Goal: Task Accomplishment & Management: Schedule a Meeting

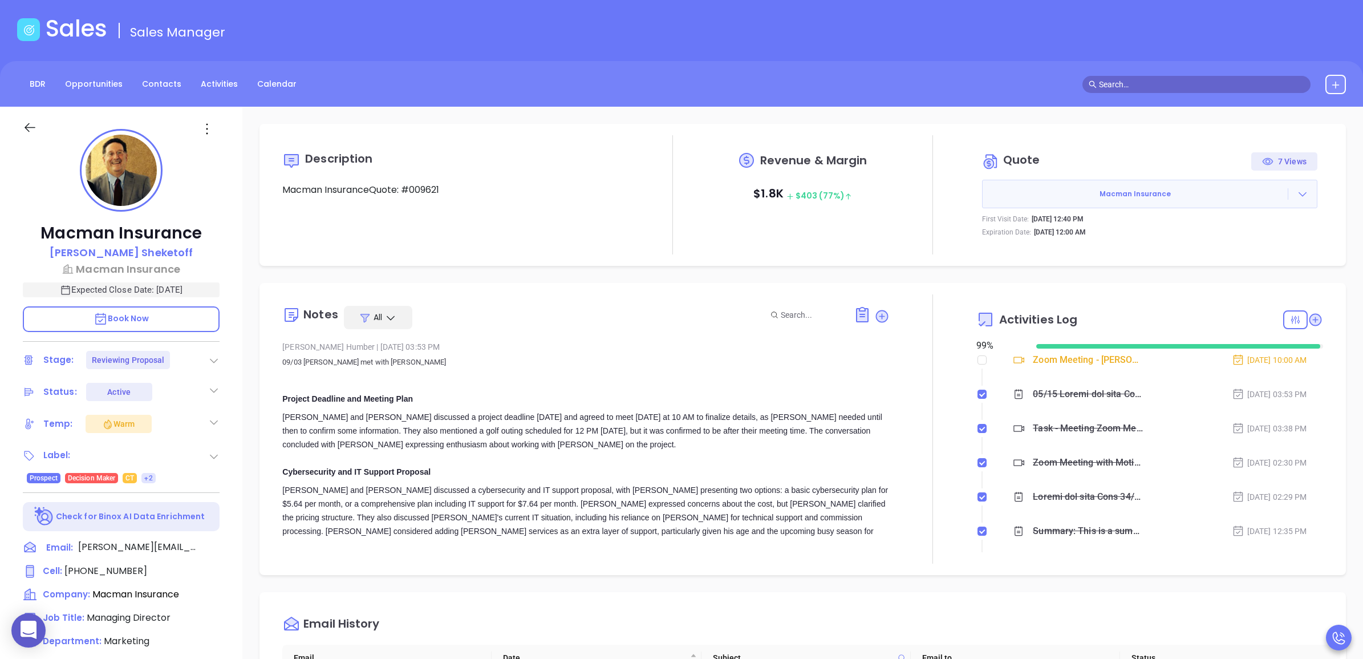
scroll to position [143, 0]
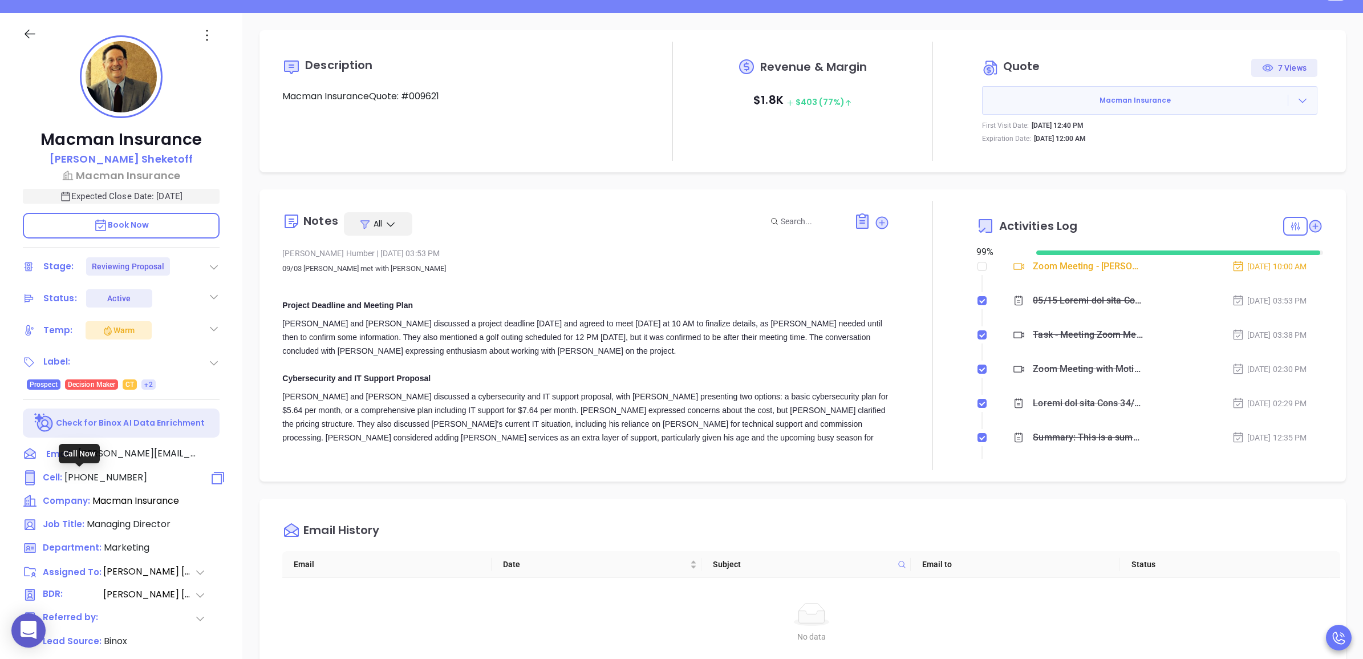
click at [117, 476] on span "[PHONE_NUMBER]" at bounding box center [105, 477] width 83 height 13
type input "[PHONE_NUMBER]"
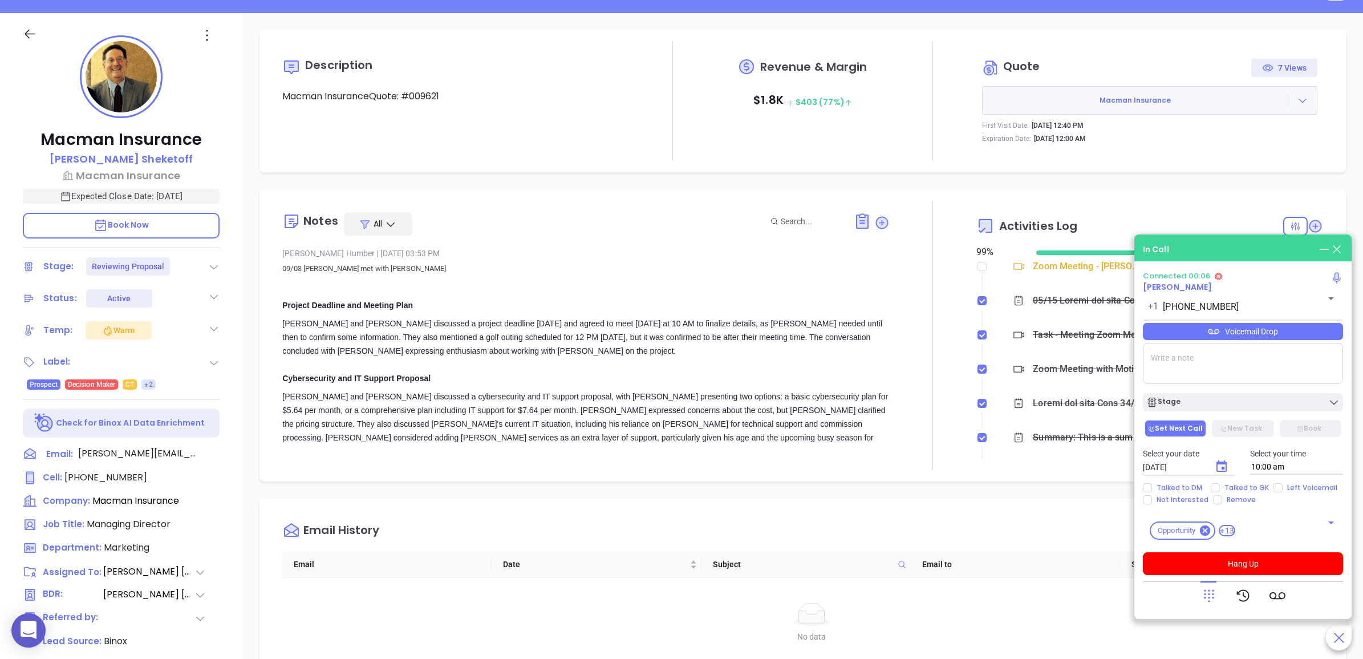
click at [1200, 592] on div at bounding box center [1243, 596] width 200 height 30
click at [1213, 594] on icon at bounding box center [1209, 596] width 10 height 13
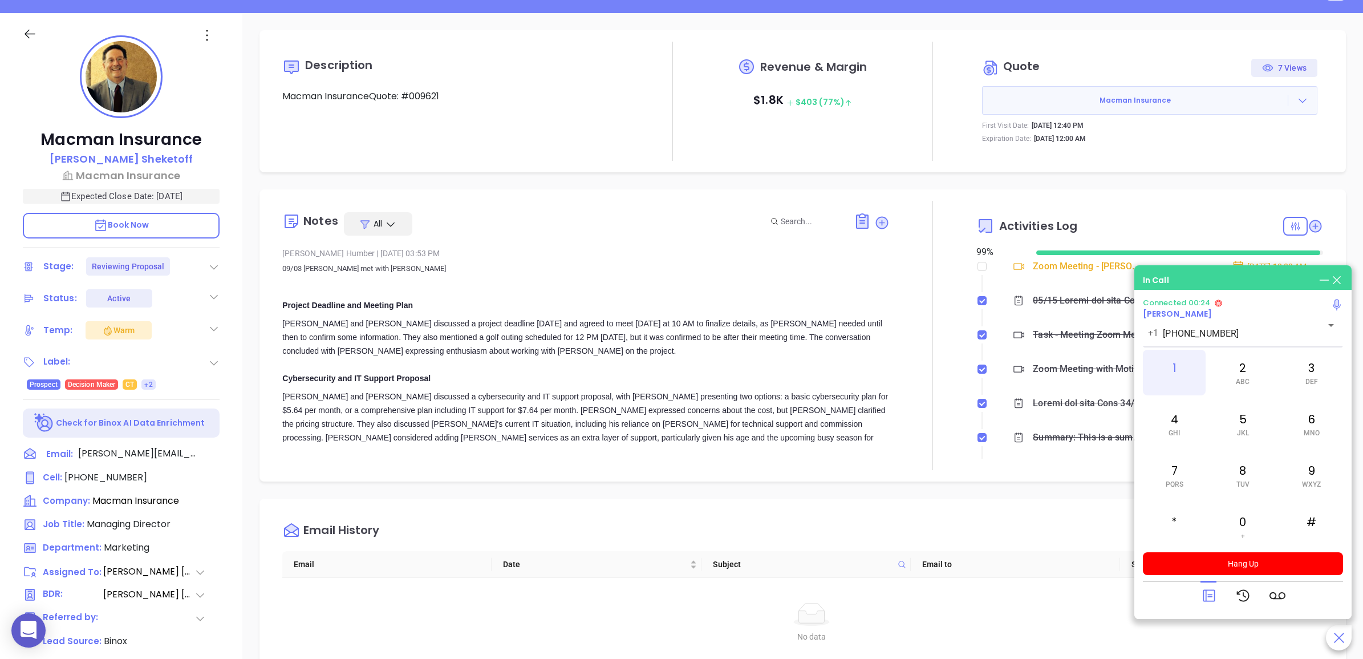
click at [1177, 368] on div "1" at bounding box center [1174, 373] width 63 height 46
click at [1237, 521] on div "0 +" at bounding box center [1242, 527] width 63 height 46
click at [1168, 368] on div "1" at bounding box center [1174, 373] width 63 height 46
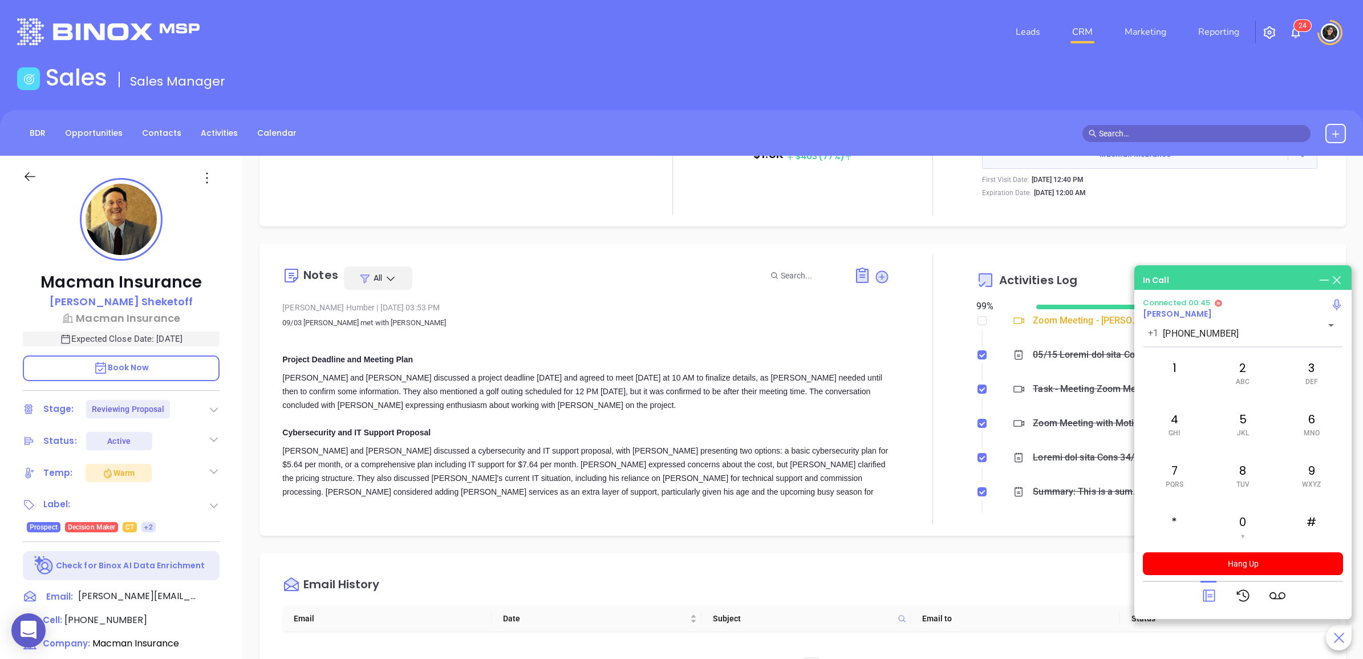
scroll to position [0, 0]
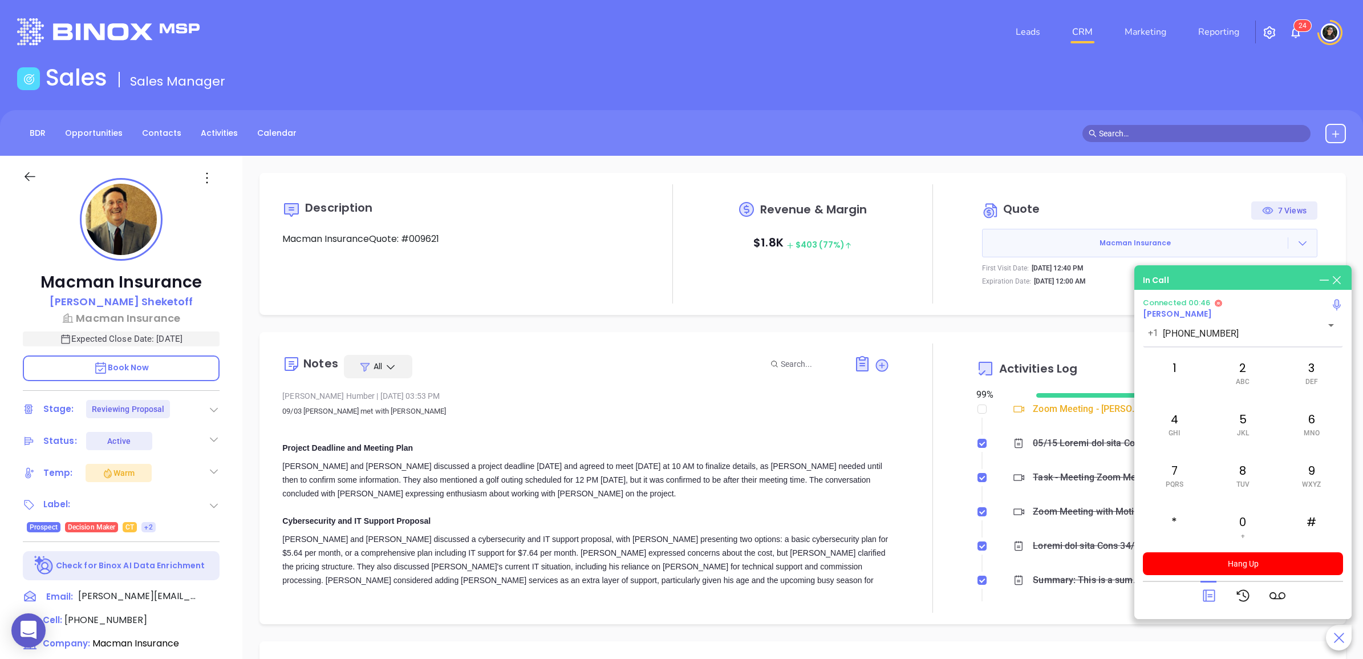
click at [907, 312] on div "Description Macman InsuranceQuote: #009621 Revenue & Margin $ 1.8K $ 403 (77%) …" at bounding box center [803, 244] width 1087 height 142
click at [1303, 555] on button "Hang Up" at bounding box center [1243, 563] width 200 height 23
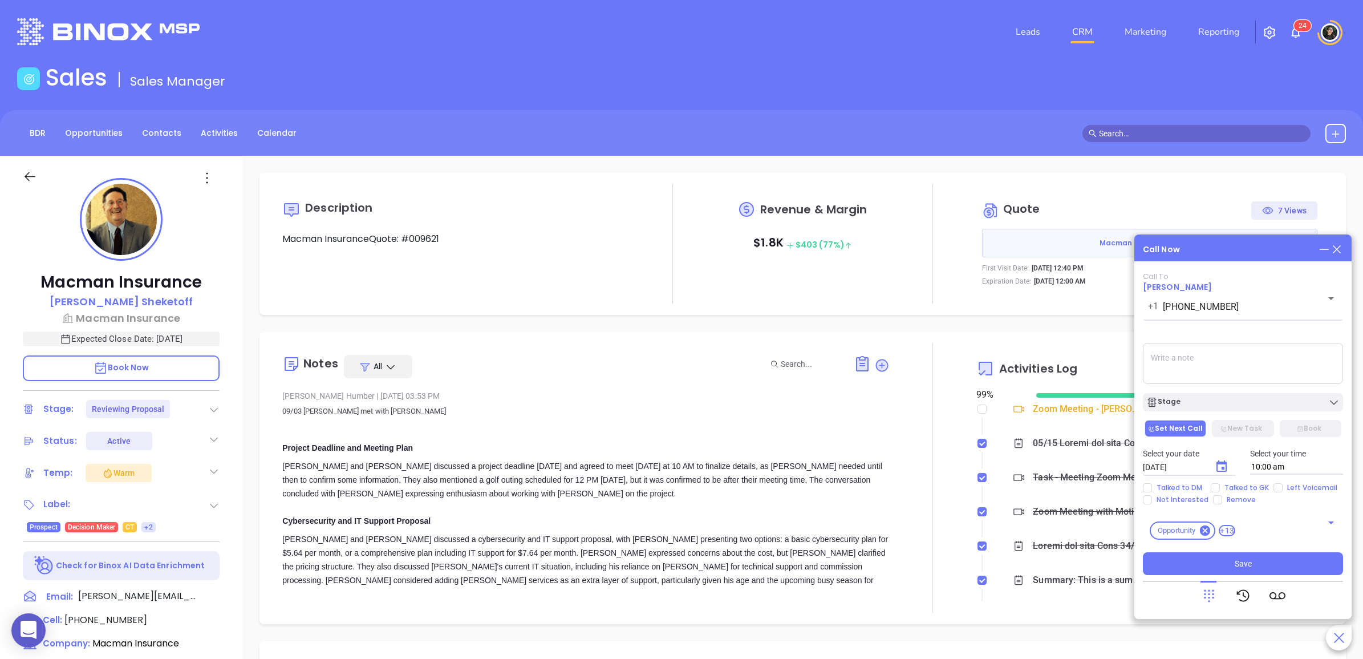
click at [1339, 244] on icon at bounding box center [1337, 249] width 13 height 13
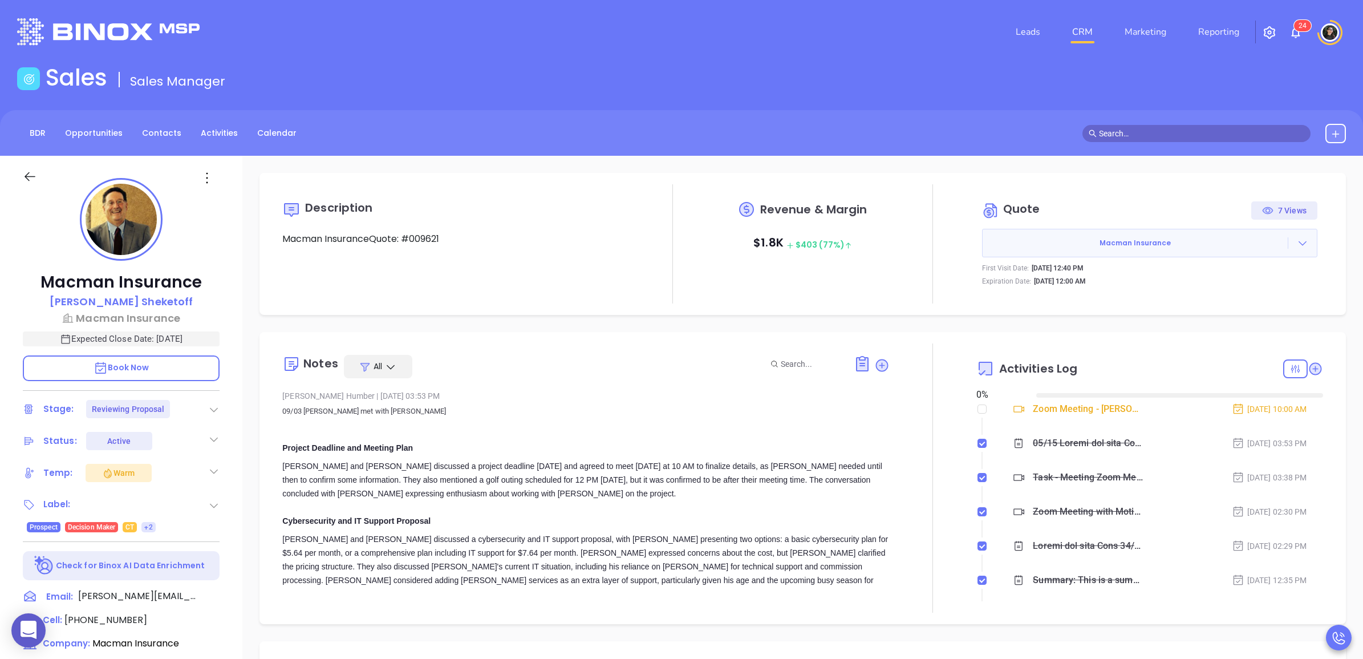
type input "[DATE]"
type input "[PERSON_NAME]"
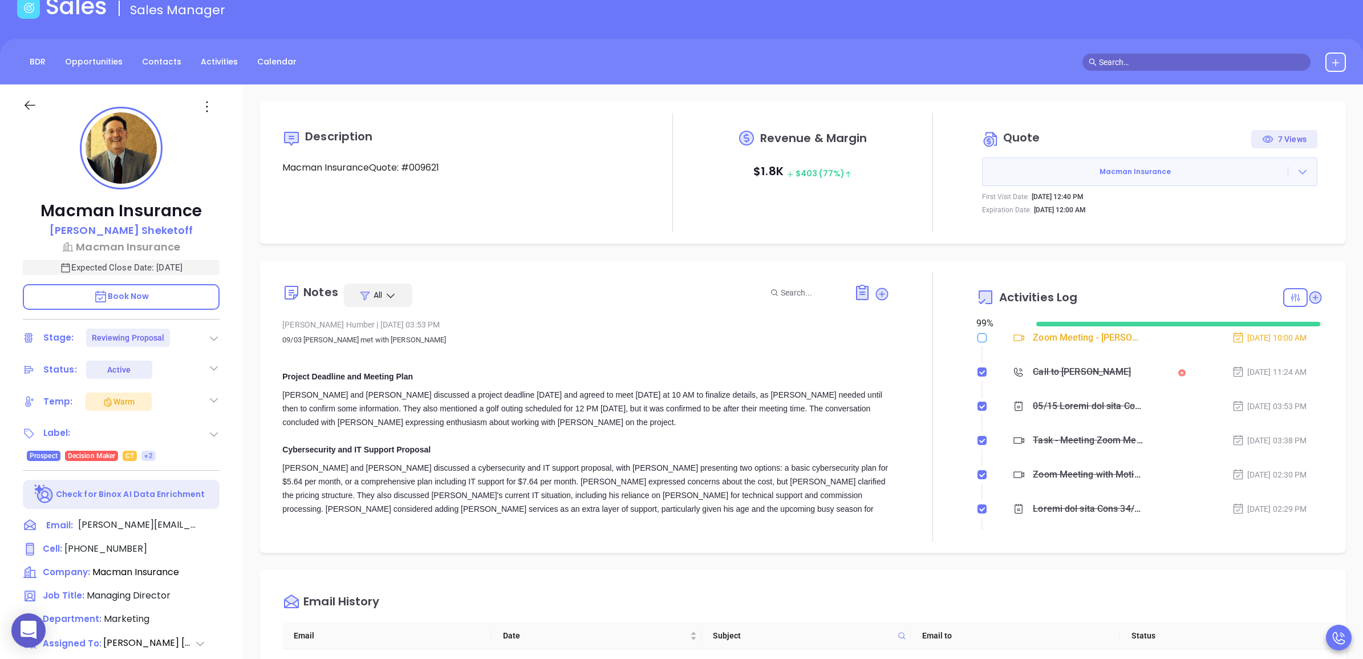
click at [978, 341] on input "checkbox" at bounding box center [982, 337] width 9 height 9
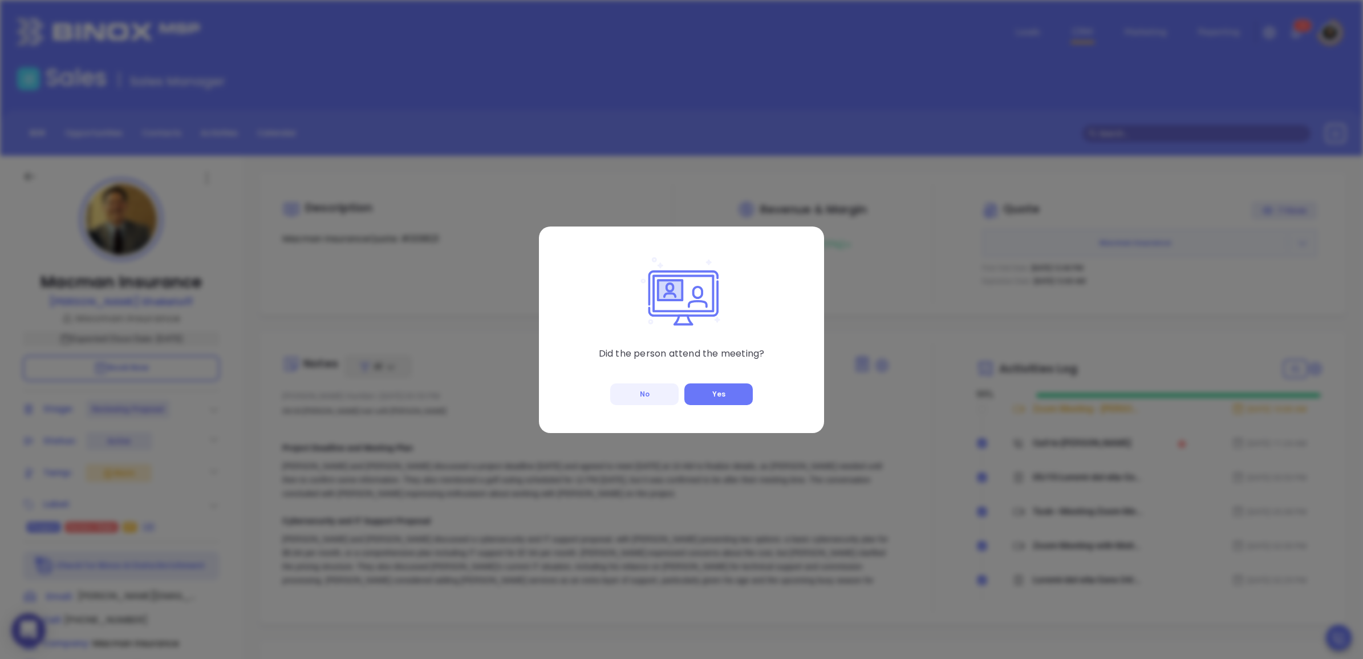
click at [646, 395] on button "No" at bounding box center [644, 394] width 68 height 22
checkbox input "true"
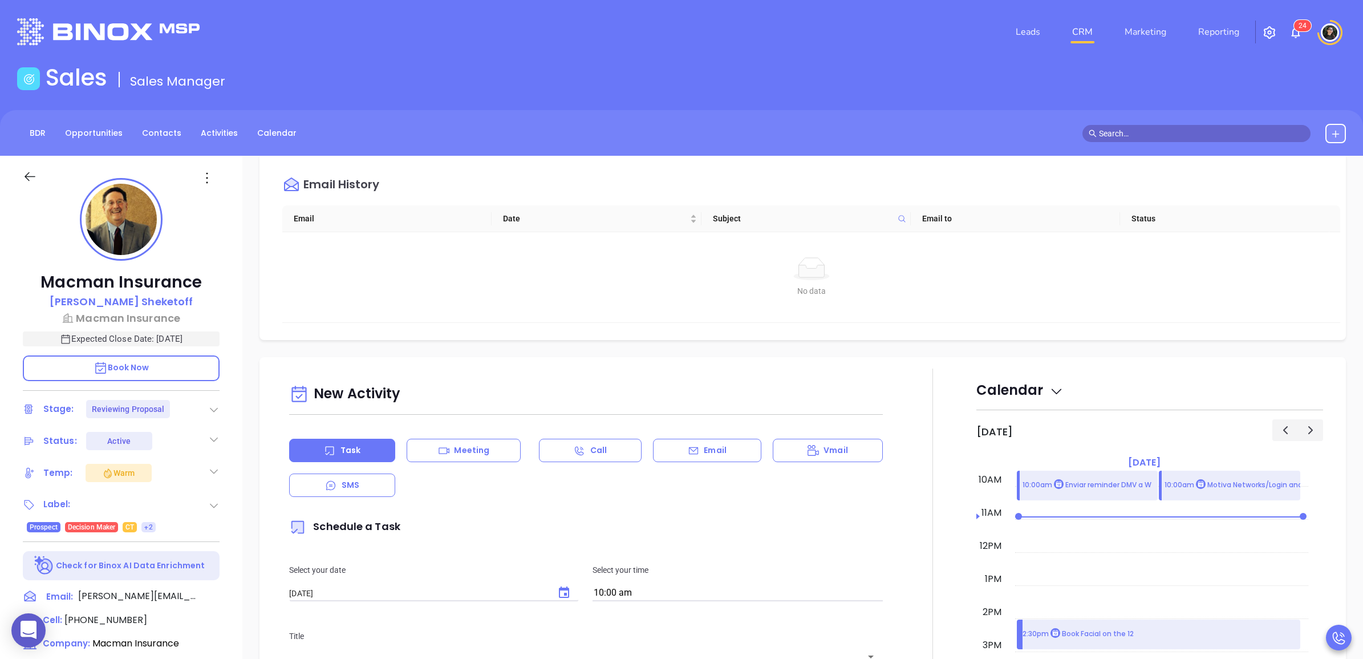
scroll to position [642, 0]
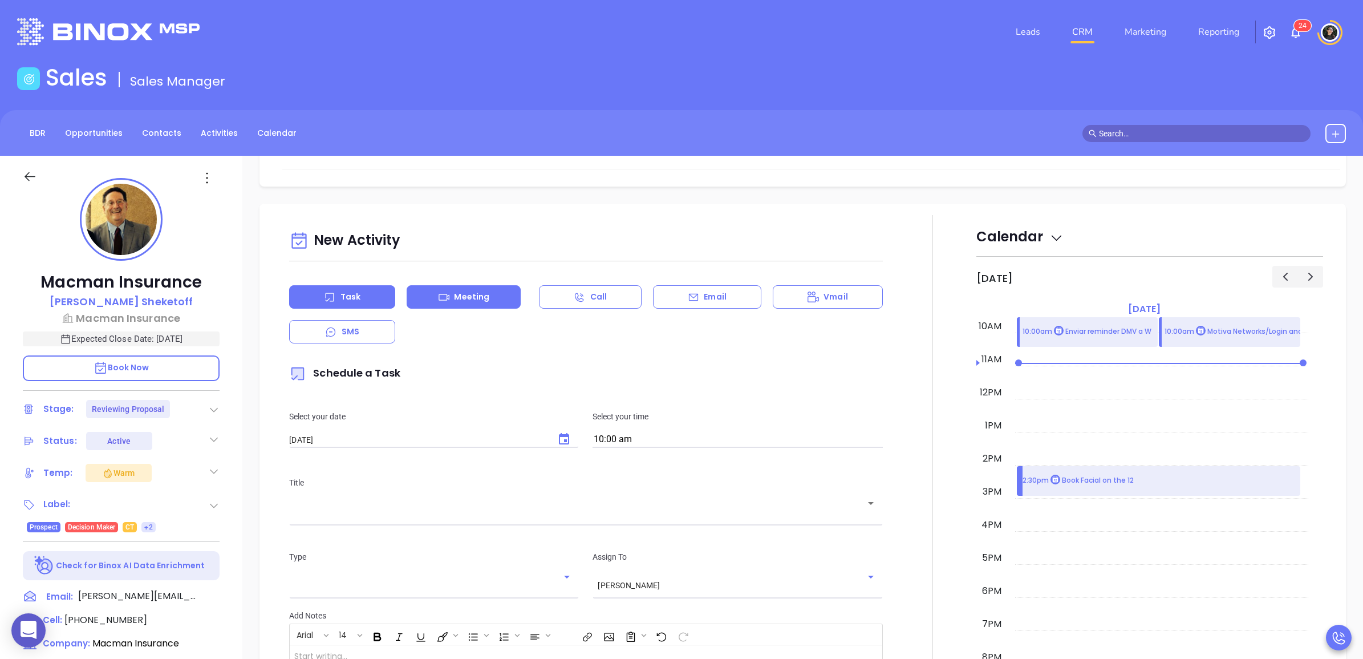
click at [497, 302] on div "Meeting" at bounding box center [464, 296] width 114 height 23
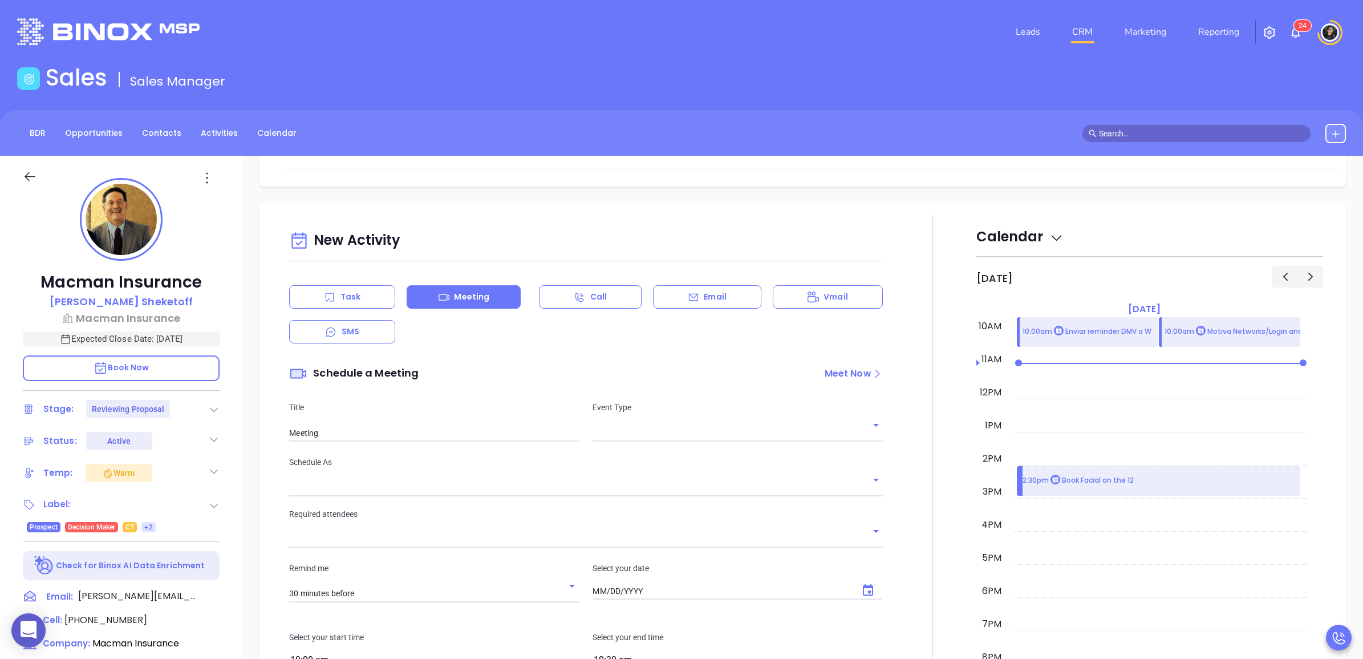
type input "[DATE]"
drag, startPoint x: 632, startPoint y: 427, endPoint x: 637, endPoint y: 432, distance: 7.3
click at [634, 427] on input "text" at bounding box center [729, 432] width 273 height 17
click at [640, 477] on li "Zoom" at bounding box center [733, 480] width 287 height 21
type input "Zoom Meeting"
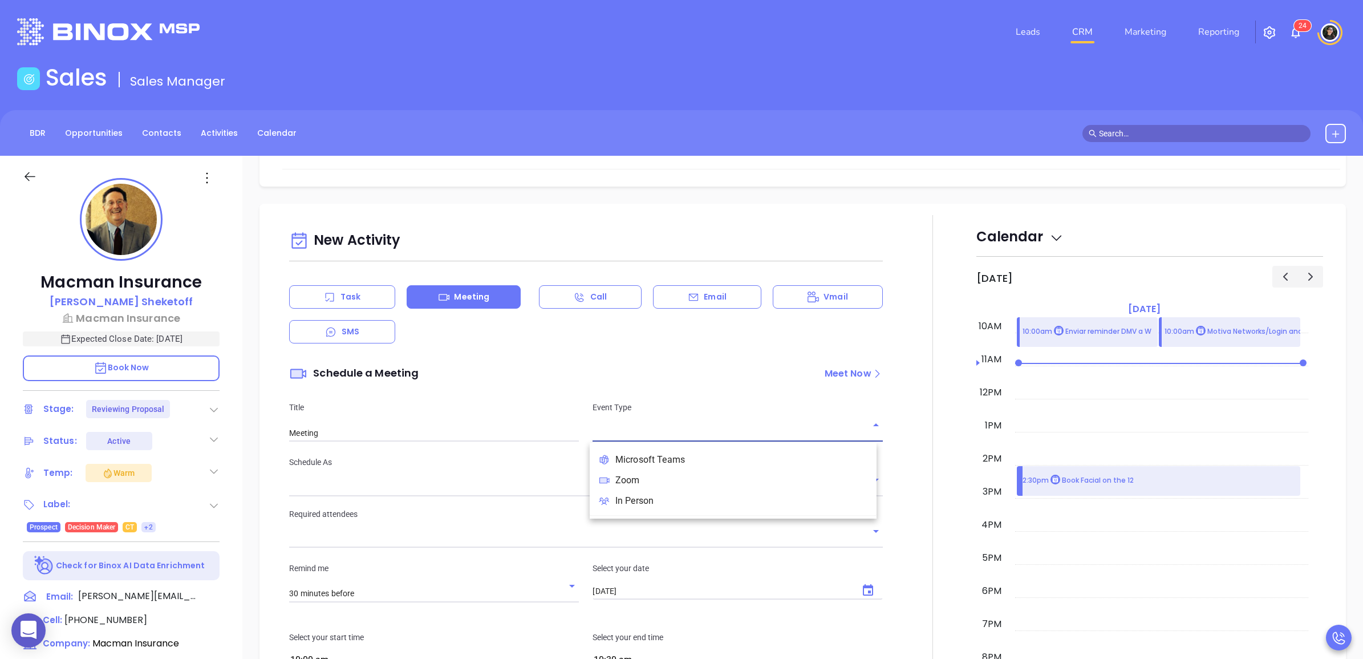
type input "Zoom"
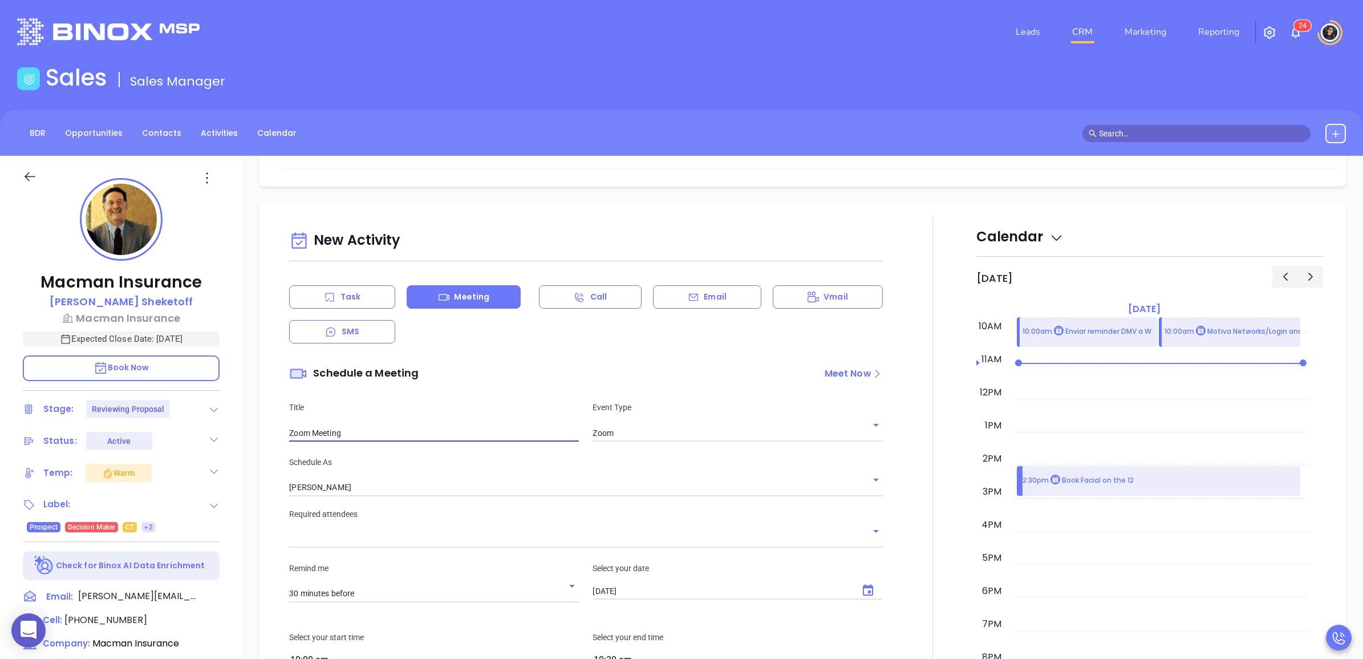
click at [497, 435] on input "Zoom Meeting" at bounding box center [434, 432] width 290 height 17
click at [480, 495] on input "[PERSON_NAME]" at bounding box center [569, 487] width 561 height 17
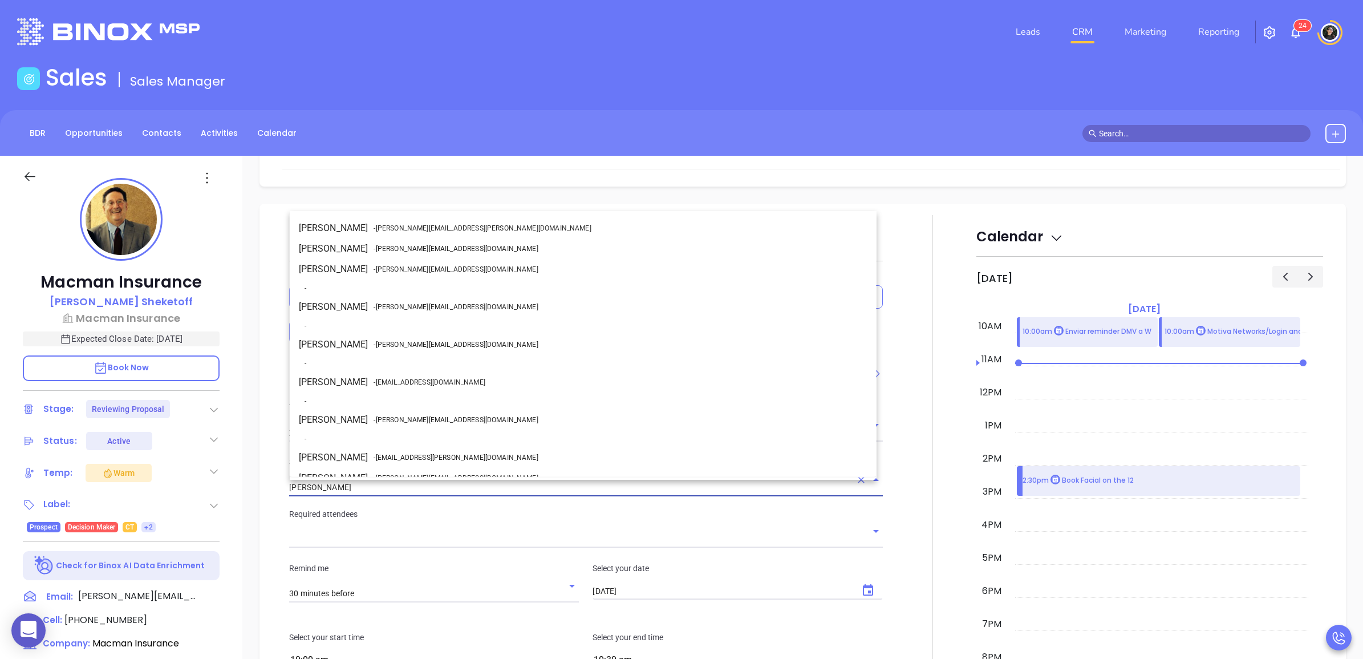
scroll to position [93, 0]
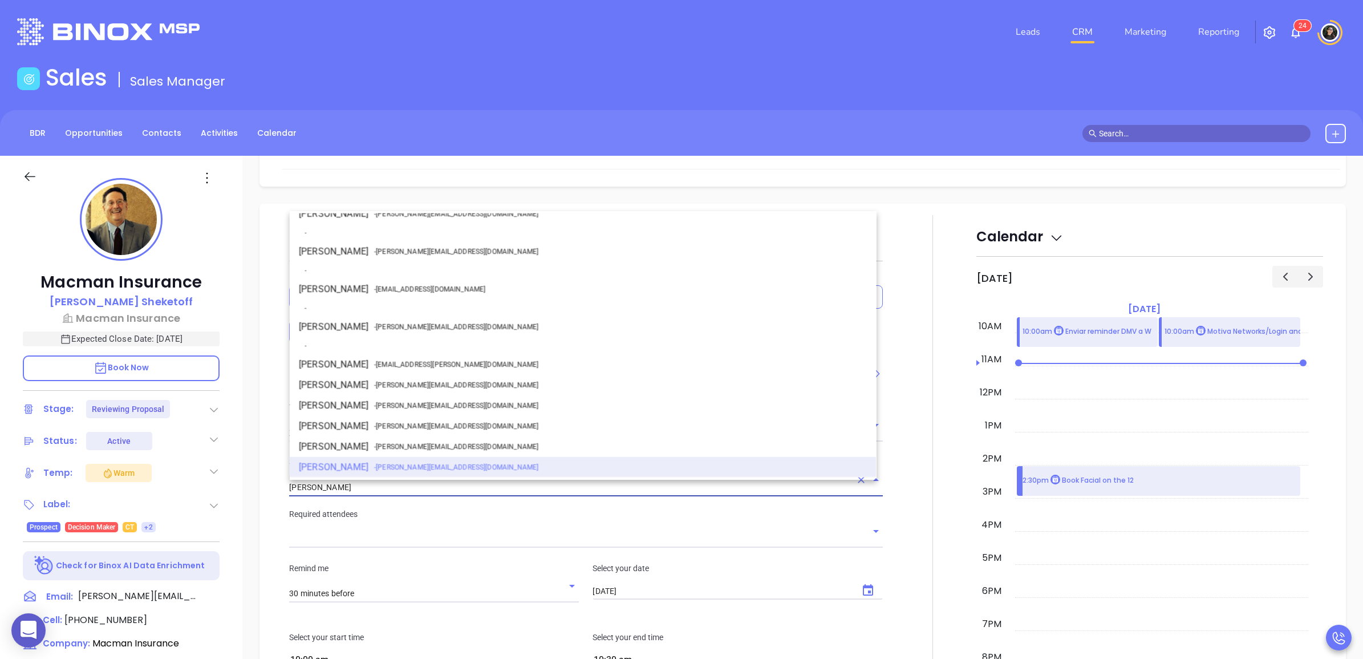
click at [398, 318] on li "Walter Contreras - [EMAIL_ADDRESS][DOMAIN_NAME]" at bounding box center [583, 327] width 587 height 21
type input "[PERSON_NAME]"
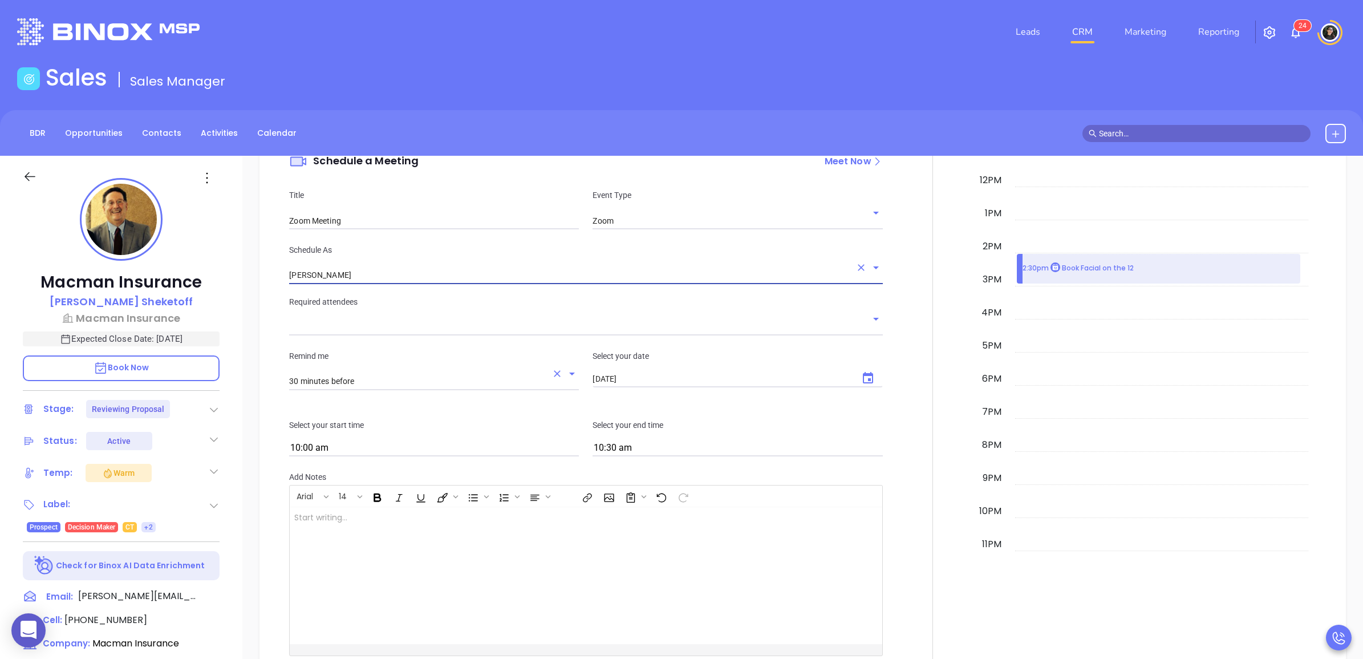
scroll to position [856, 0]
click at [405, 308] on div "Required attendees" at bounding box center [585, 314] width 607 height 40
click at [408, 319] on input "text" at bounding box center [577, 325] width 576 height 17
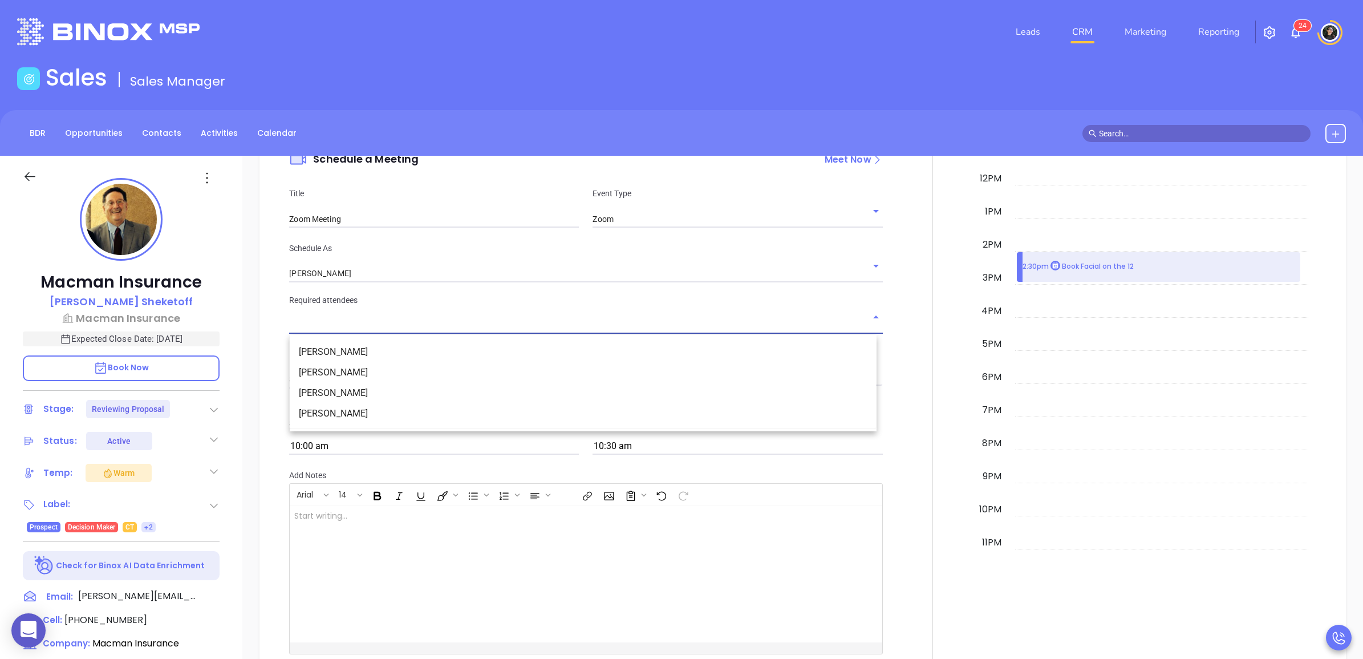
click at [404, 350] on li "[PERSON_NAME]" at bounding box center [583, 352] width 587 height 21
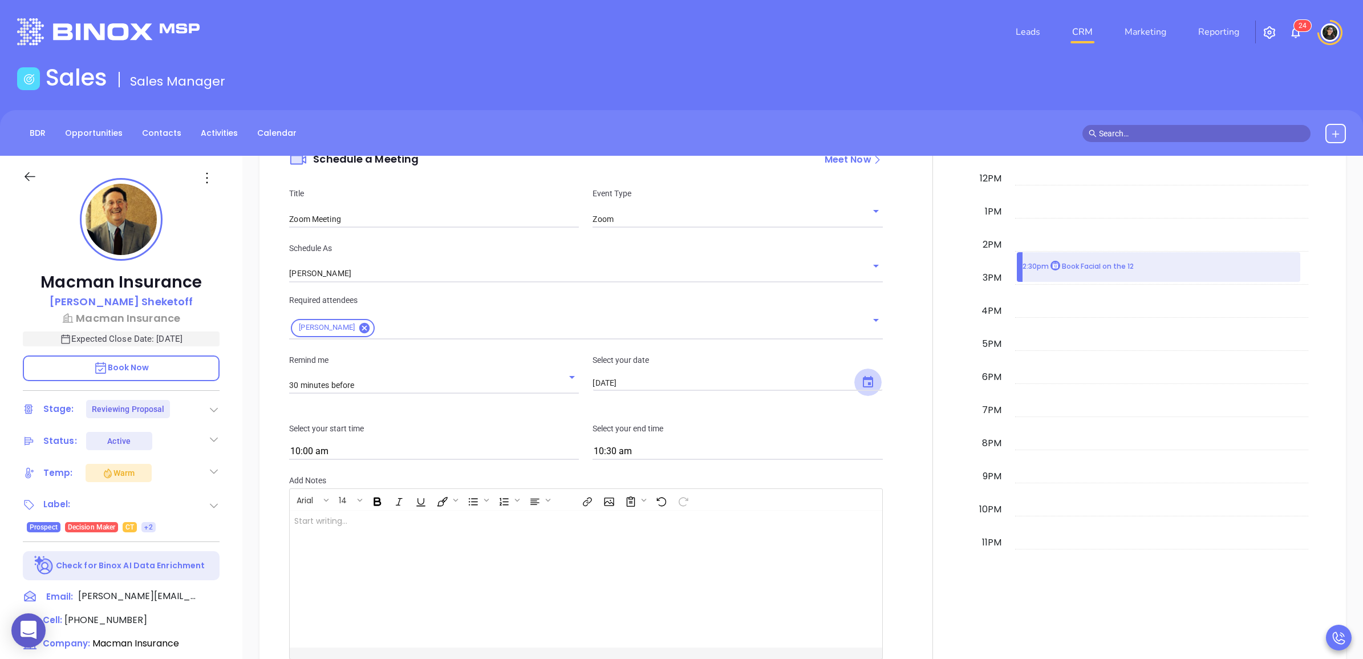
click at [854, 380] on button "Choose date, selected date is Sep 9, 2025" at bounding box center [867, 381] width 27 height 27
click at [719, 474] on button "12" at bounding box center [722, 474] width 21 height 21
type input "[DATE]"
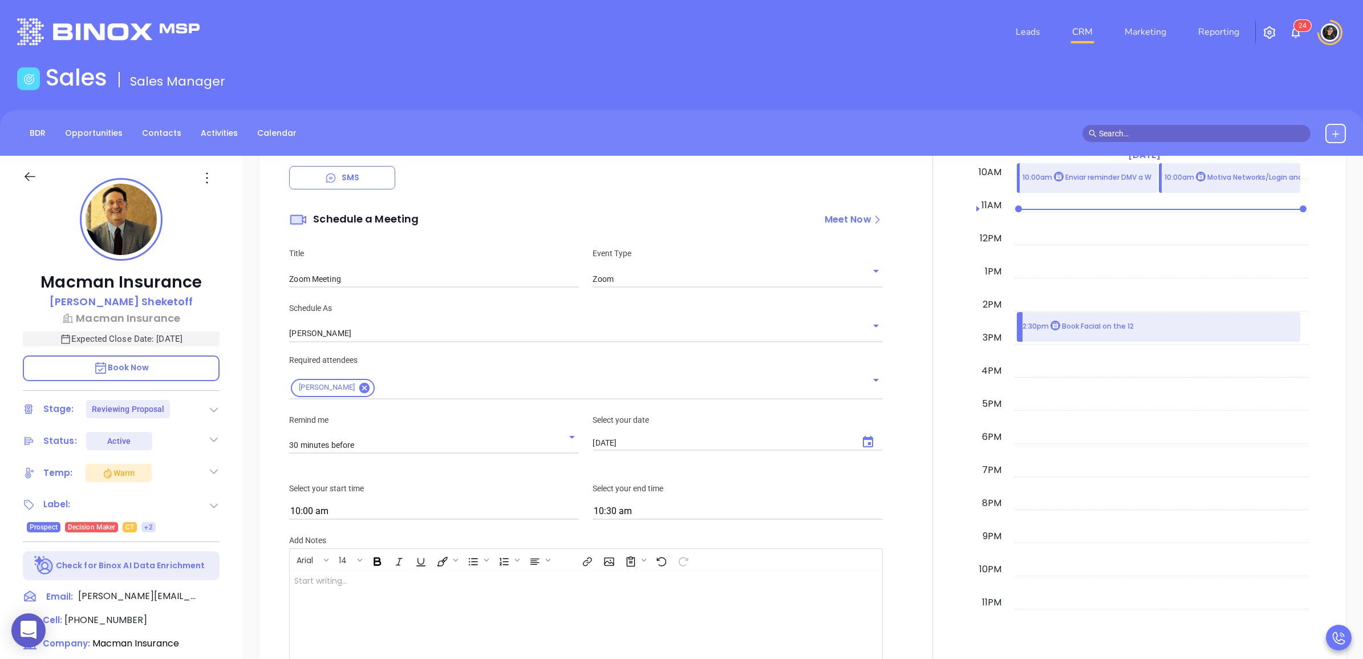
scroll to position [713, 0]
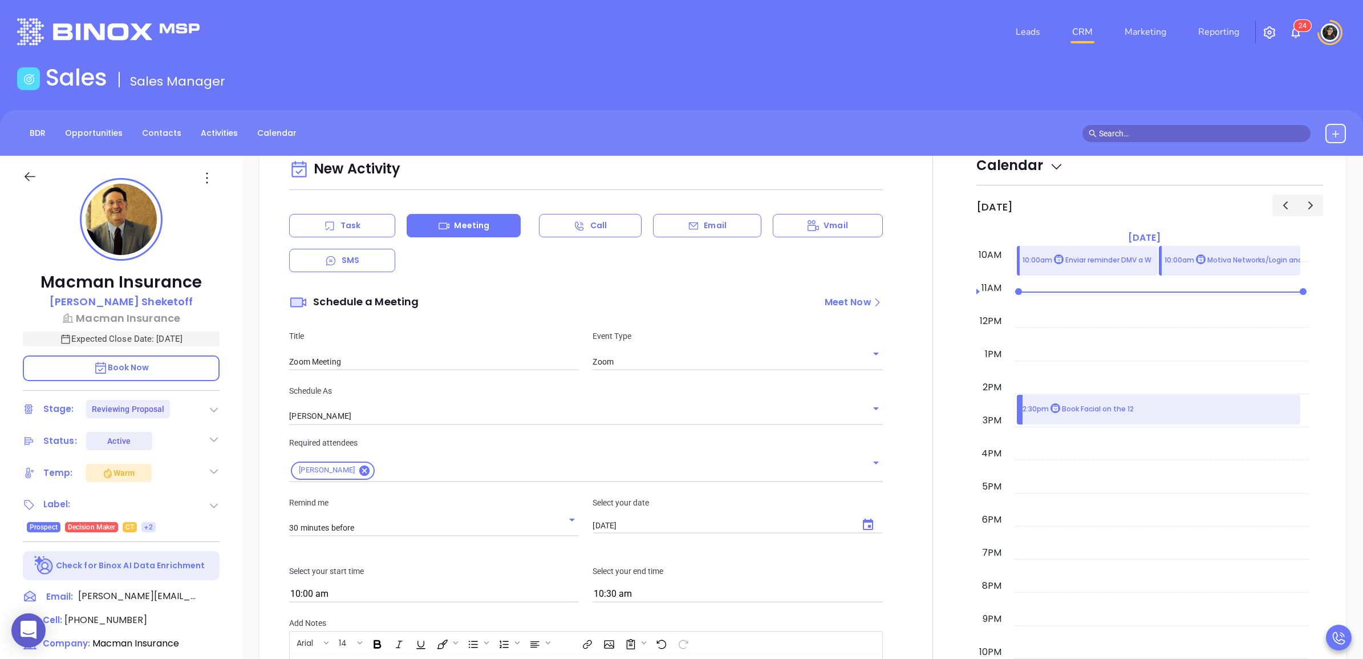
click at [411, 360] on input "Zoom Meeting" at bounding box center [434, 361] width 290 height 17
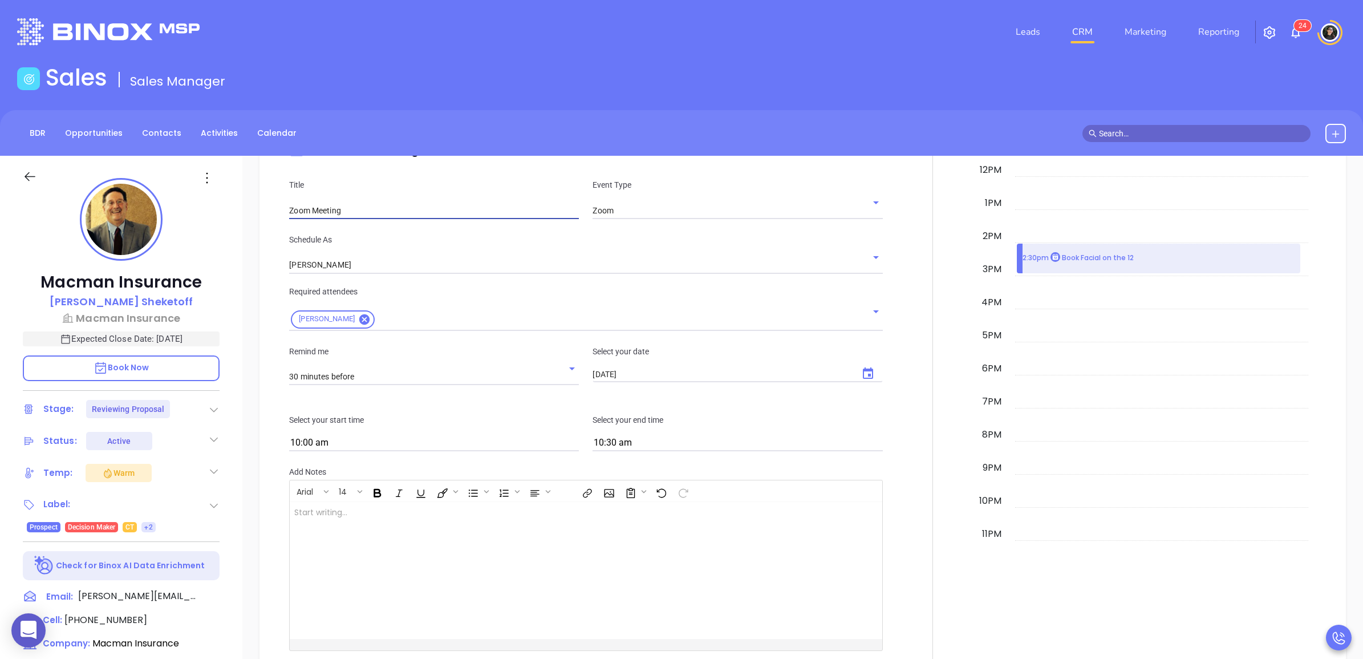
scroll to position [1141, 0]
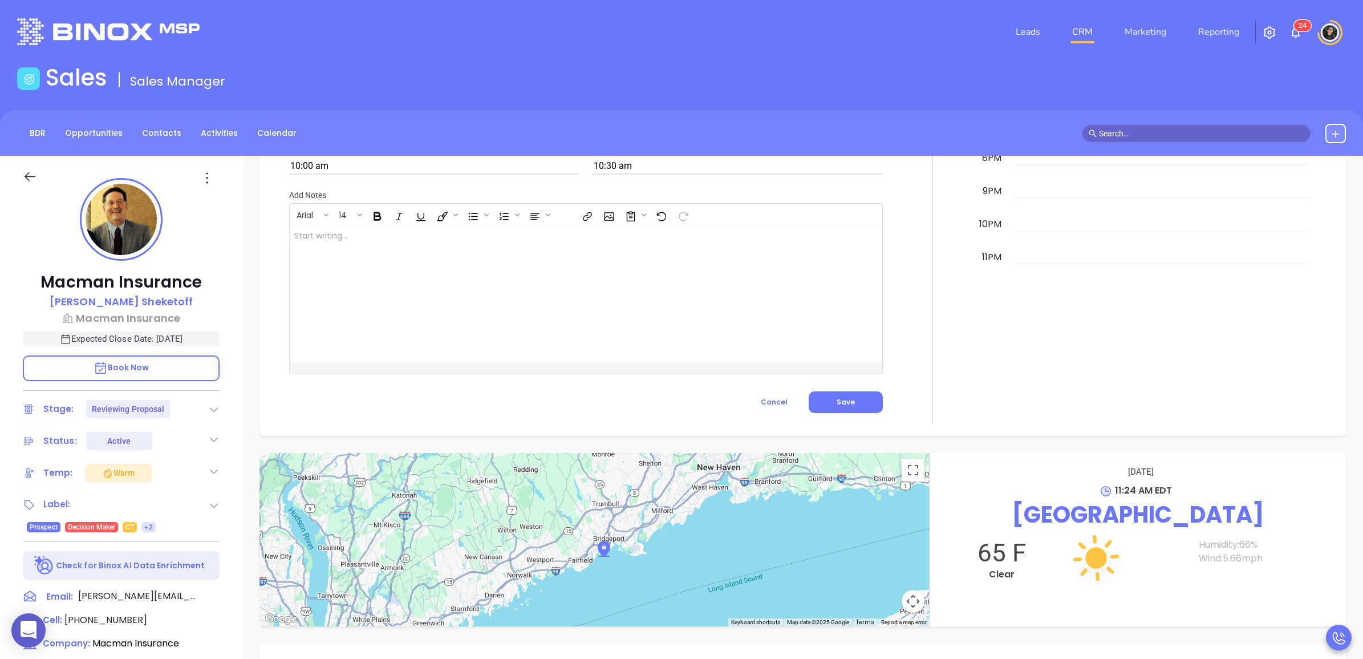
click at [472, 309] on div at bounding box center [565, 293] width 551 height 137
click at [580, 305] on div at bounding box center [565, 293] width 551 height 137
drag, startPoint x: 728, startPoint y: 260, endPoint x: 244, endPoint y: 228, distance: 484.7
click at [244, 228] on div "New Activity Task Meeting Call Email Vmail SMS Schedule a Meeting Meet Now Titl…" at bounding box center [802, 70] width 1121 height 731
click at [752, 269] on div "Hi [PERSON_NAME], I didn’t see the meeting for [DATE] come through as accepted,…" at bounding box center [565, 293] width 551 height 137
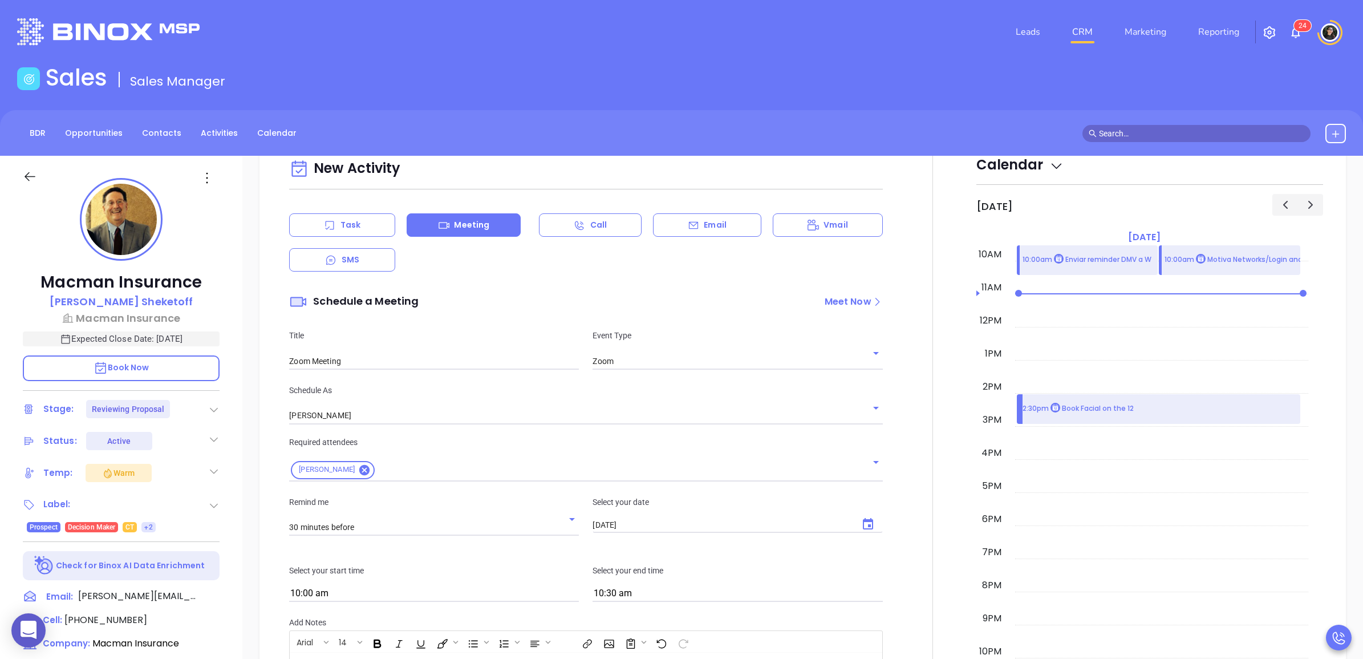
scroll to position [713, 0]
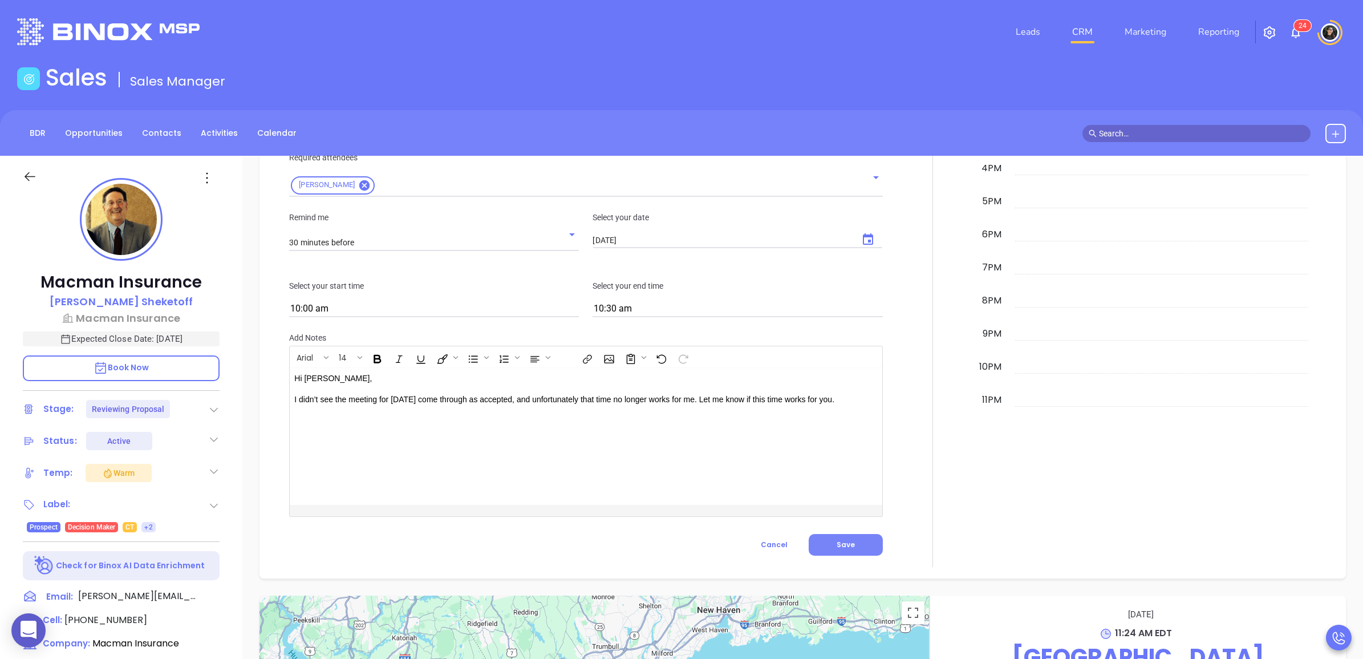
click at [865, 546] on button "Save" at bounding box center [846, 545] width 74 height 22
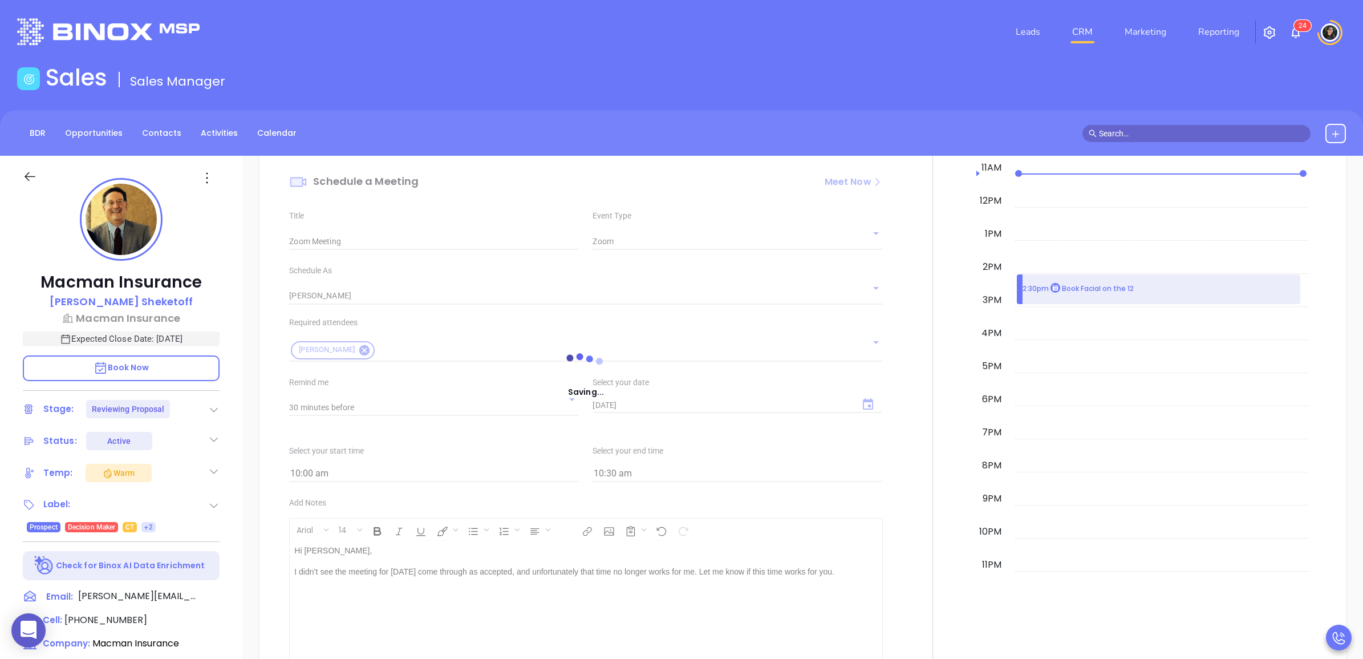
scroll to position [720, 0]
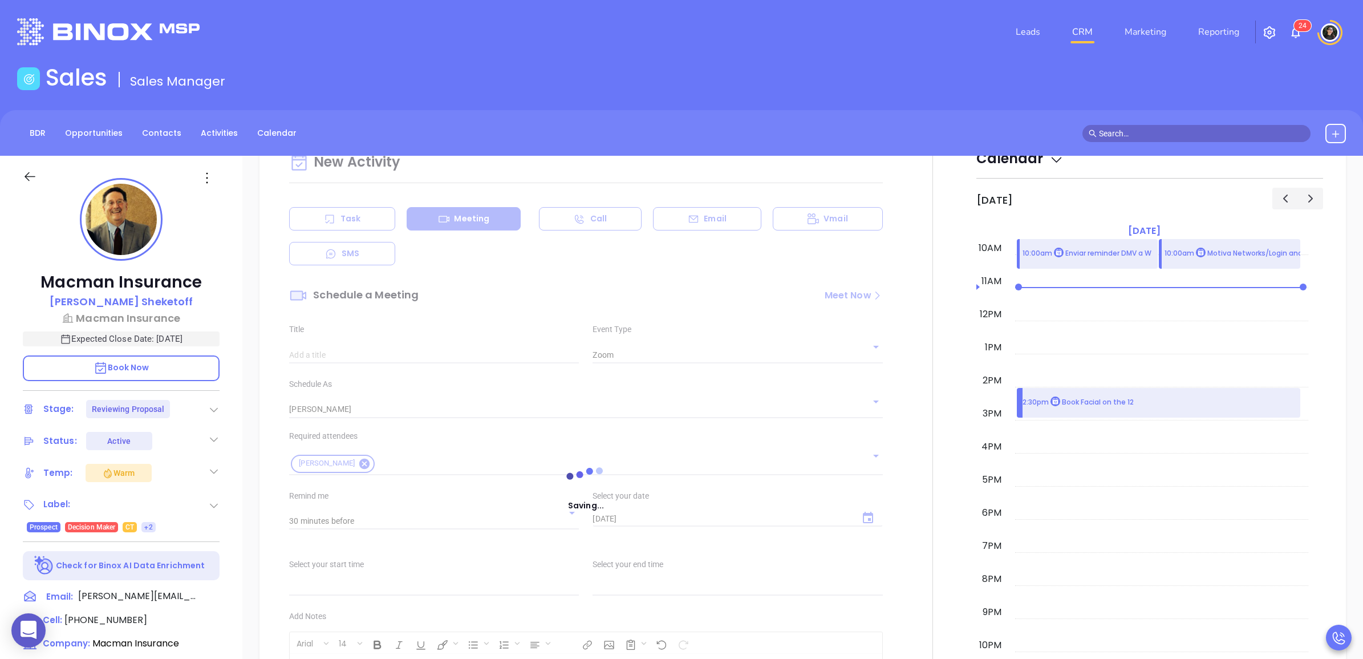
type input "Meeting"
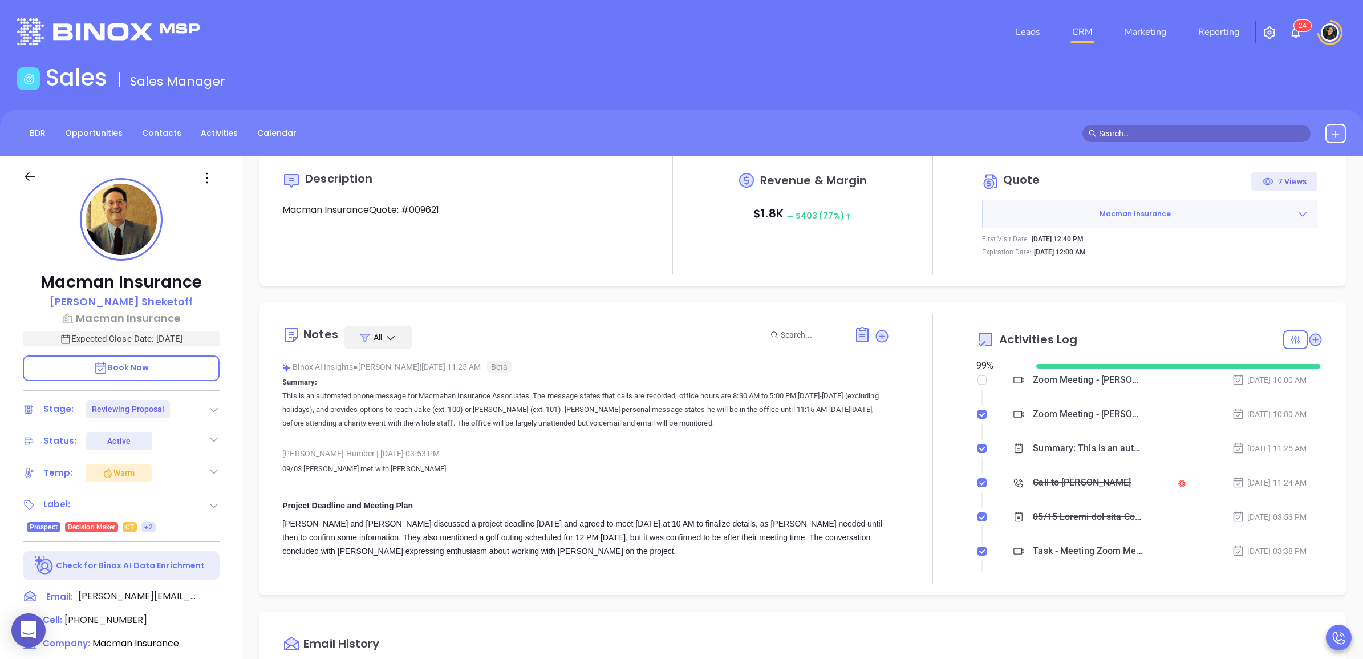
scroll to position [0, 0]
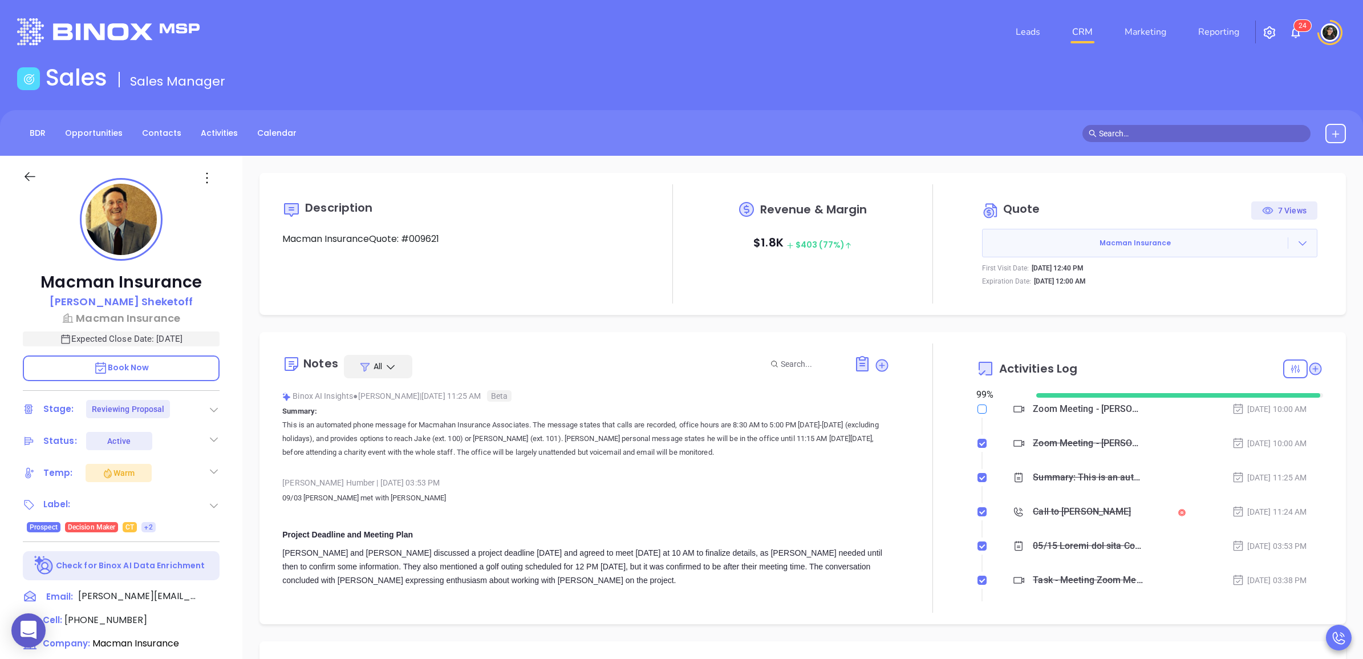
click at [978, 408] on input "checkbox" at bounding box center [982, 408] width 9 height 9
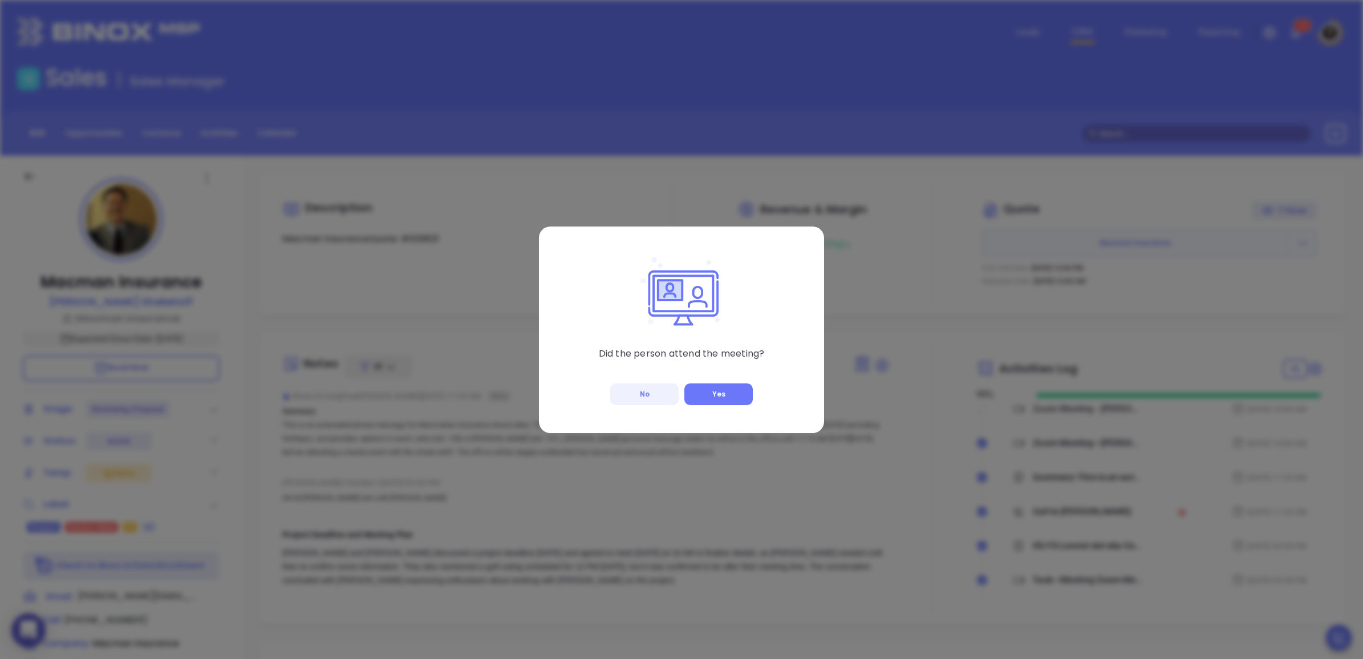
click at [646, 397] on button "No" at bounding box center [644, 394] width 68 height 22
checkbox input "true"
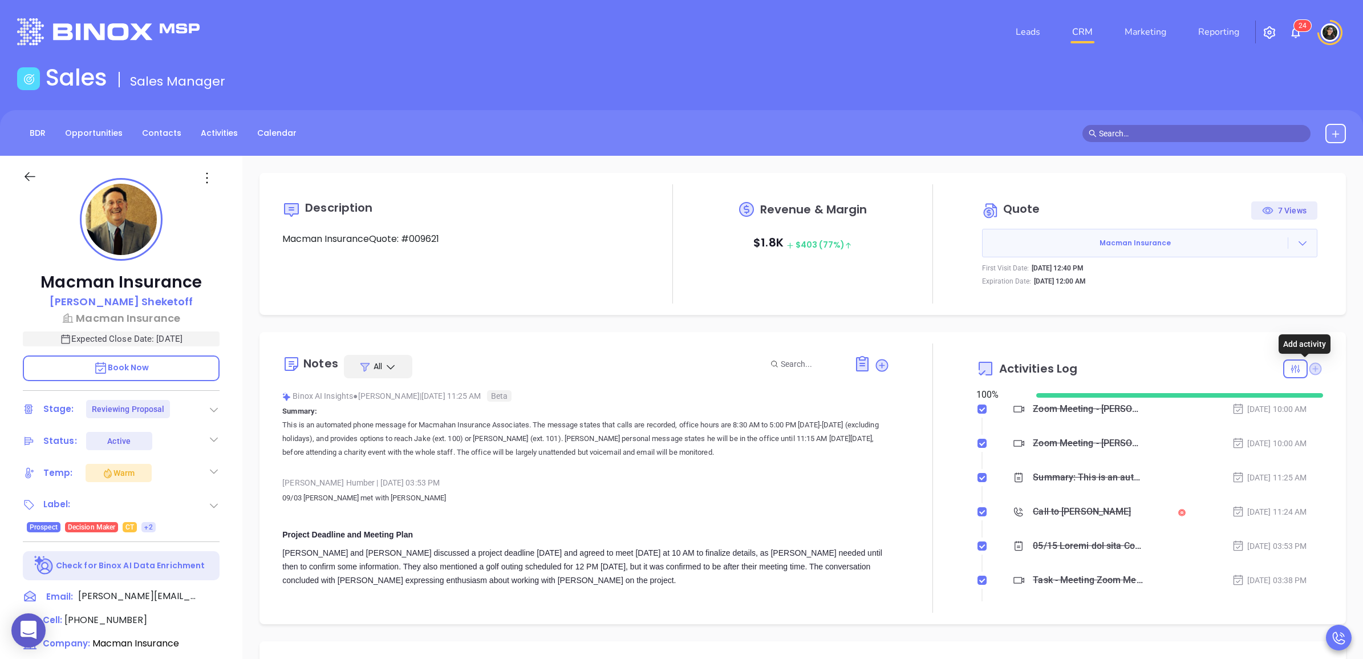
click at [1310, 374] on icon at bounding box center [1316, 368] width 13 height 13
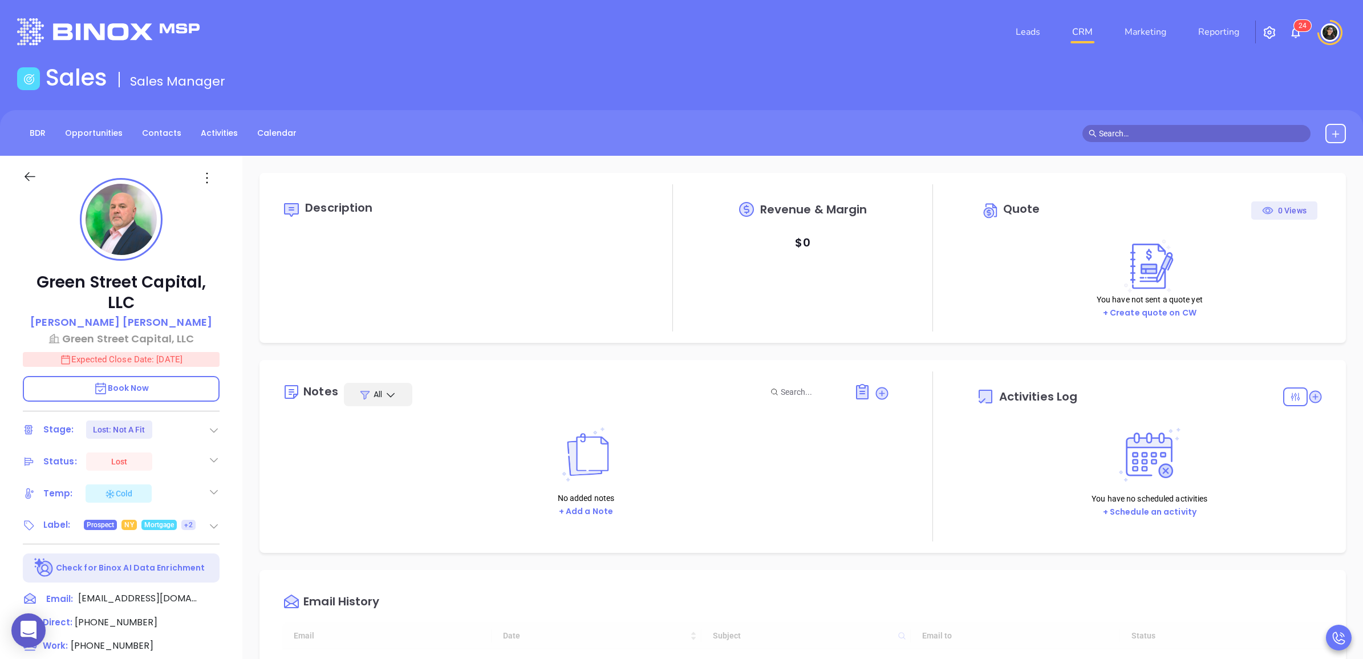
type input "[DATE]"
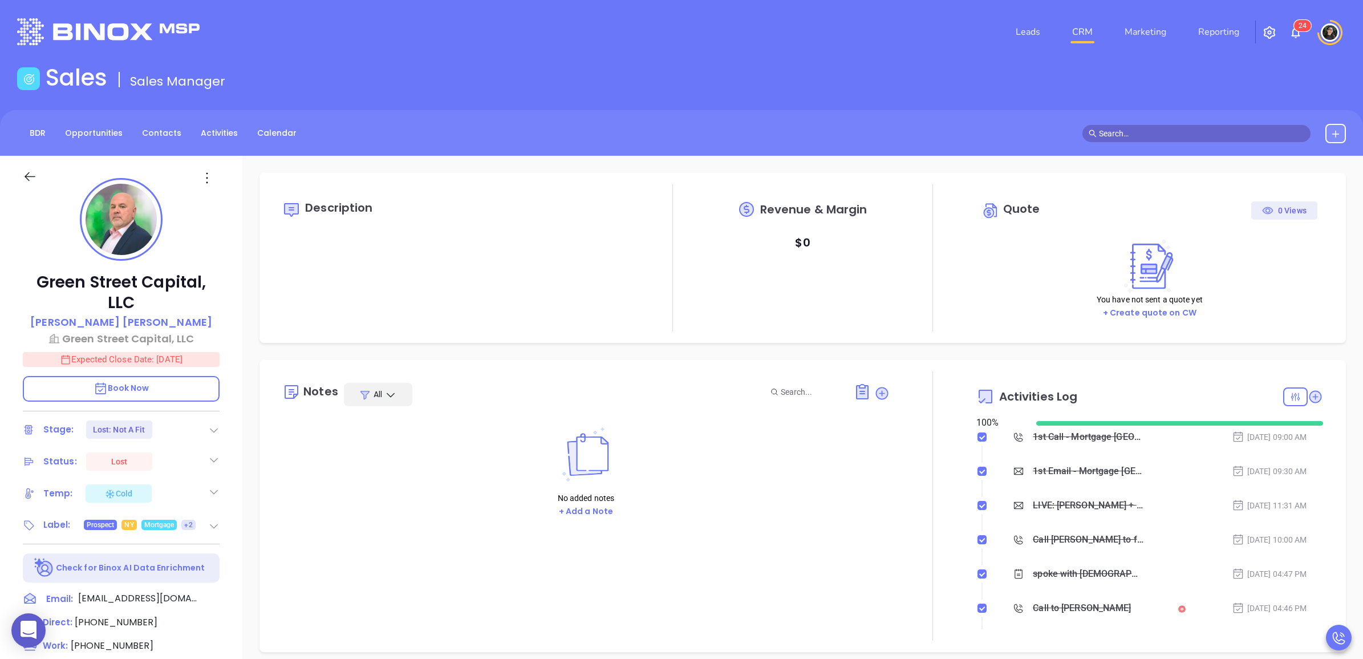
scroll to position [331, 0]
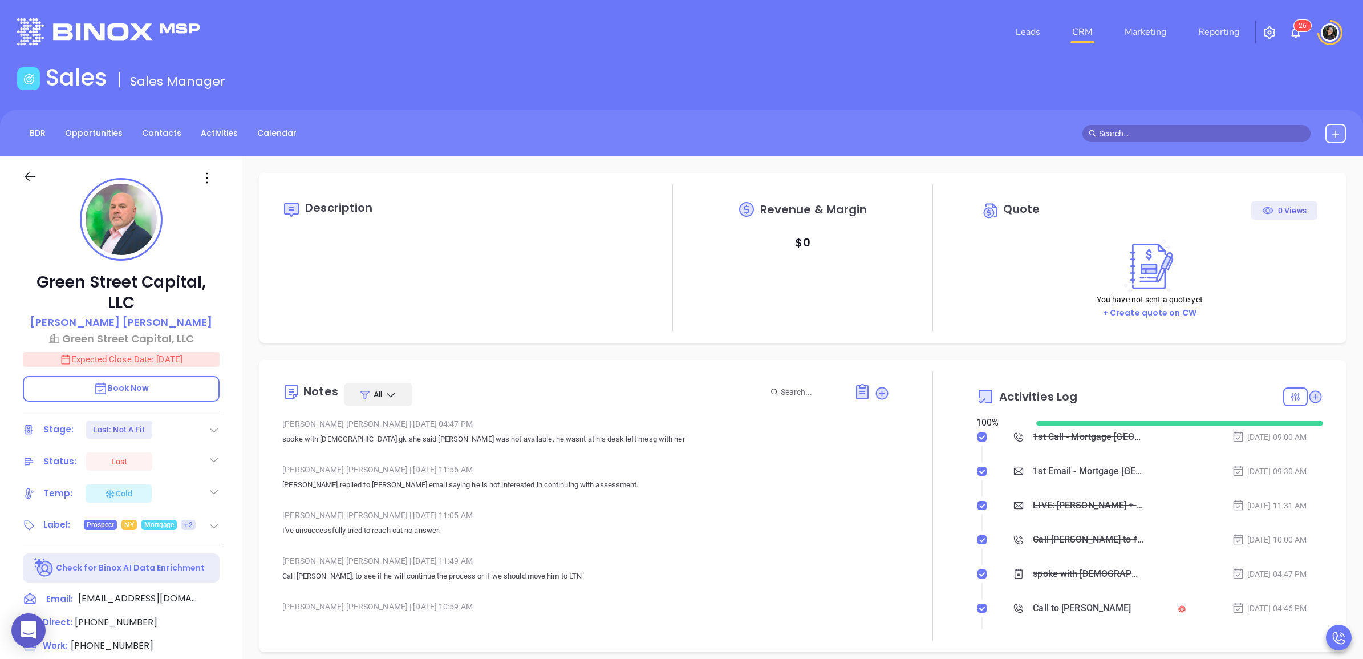
type input "[PERSON_NAME]"
